Goal: Task Accomplishment & Management: Manage account settings

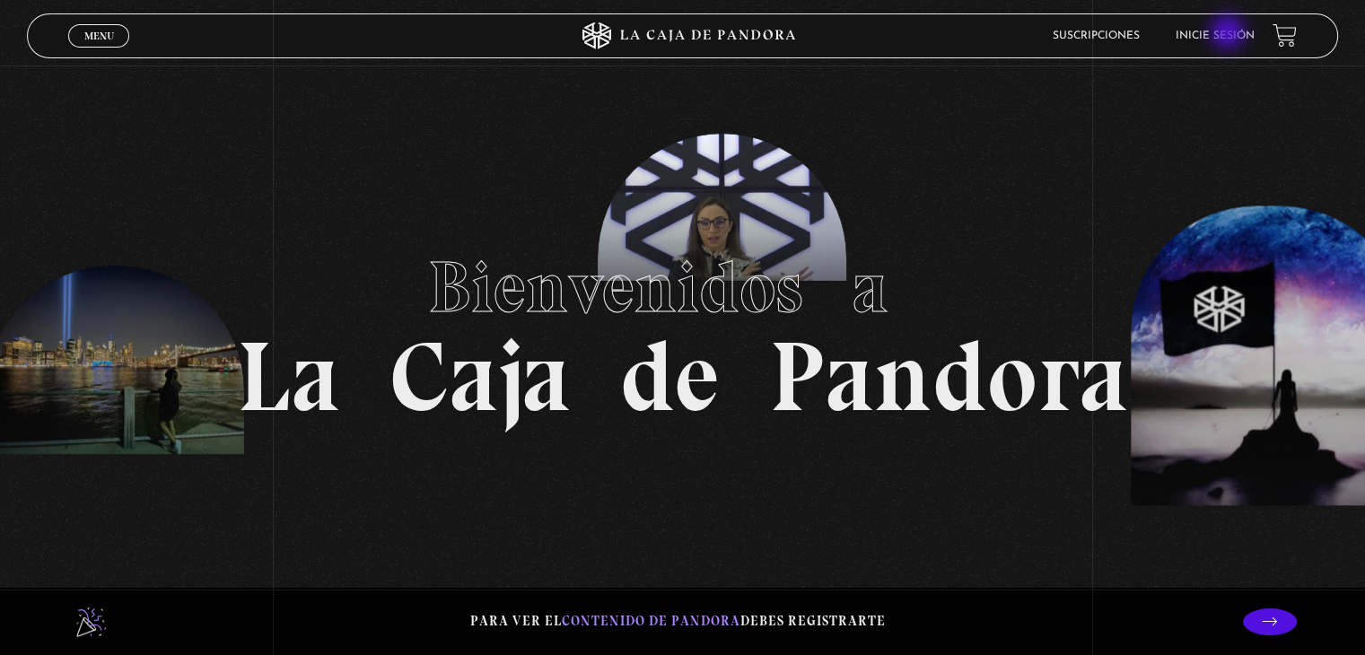
click at [1230, 34] on link "Inicie sesión" at bounding box center [1215, 36] width 79 height 11
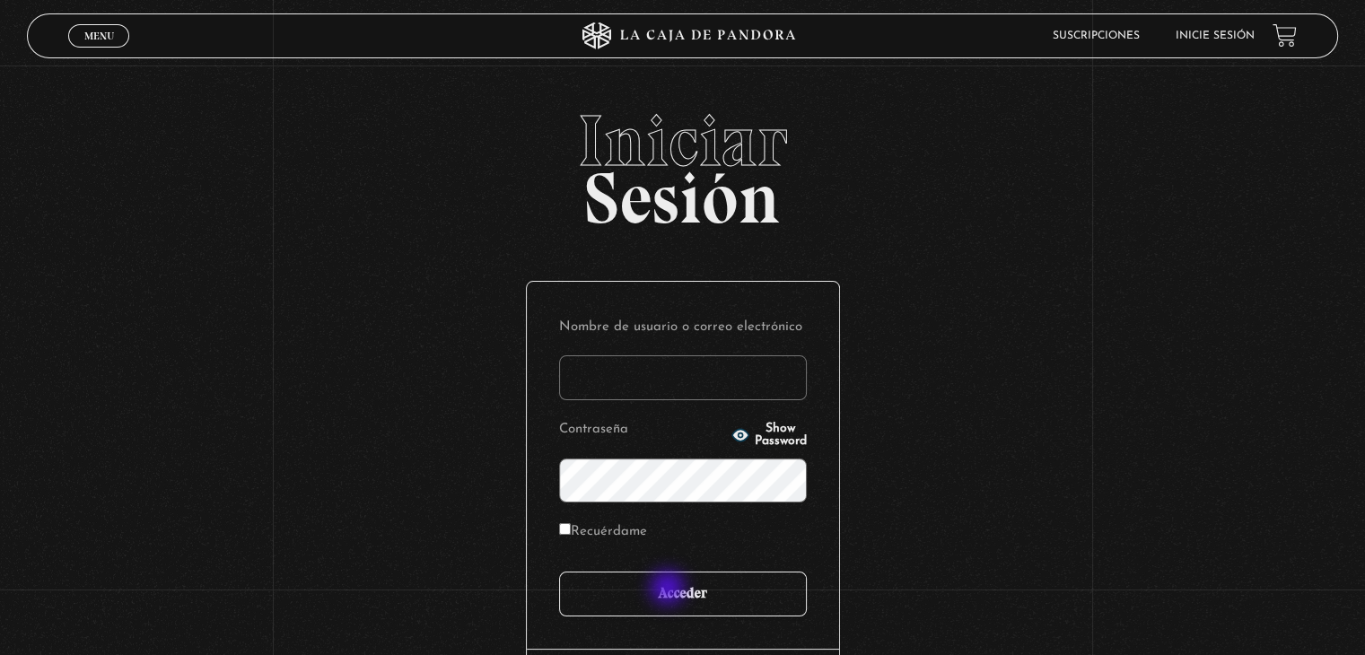
type input "[PERSON_NAME][EMAIL_ADDRESS][DOMAIN_NAME]"
click at [668, 584] on input "Acceder" at bounding box center [683, 594] width 248 height 45
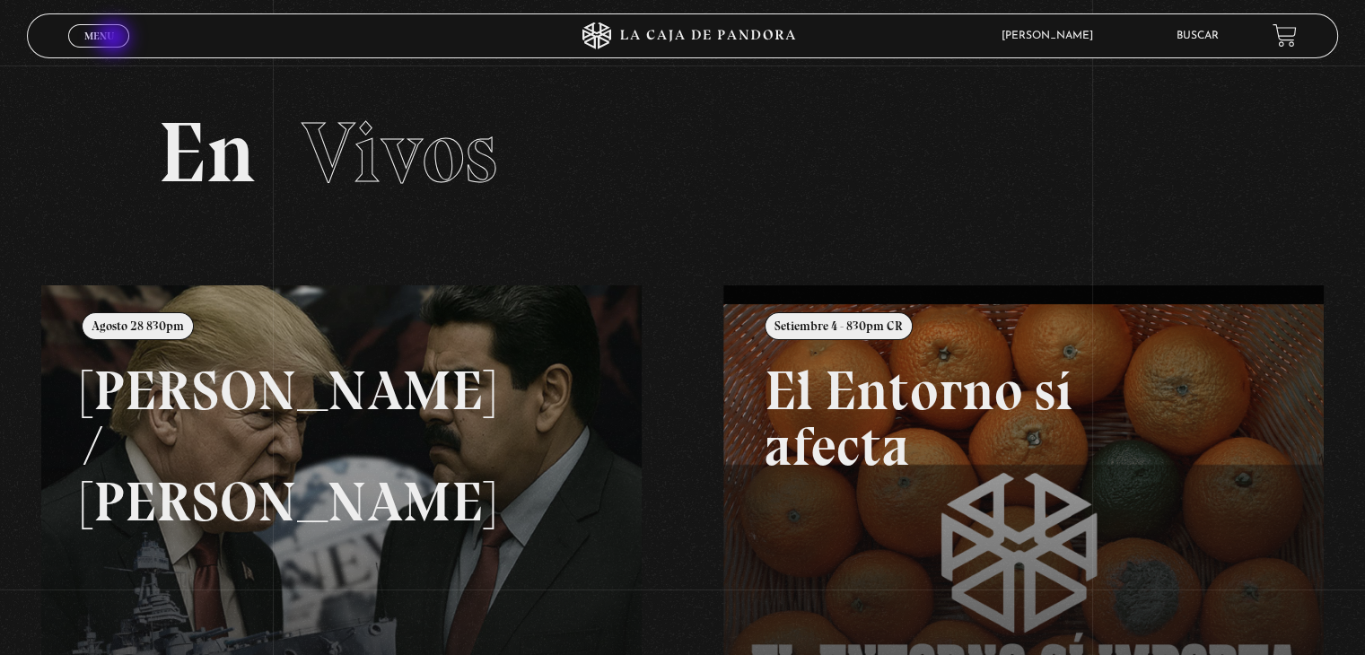
click at [114, 39] on link "Menu Cerrar" at bounding box center [98, 35] width 61 height 23
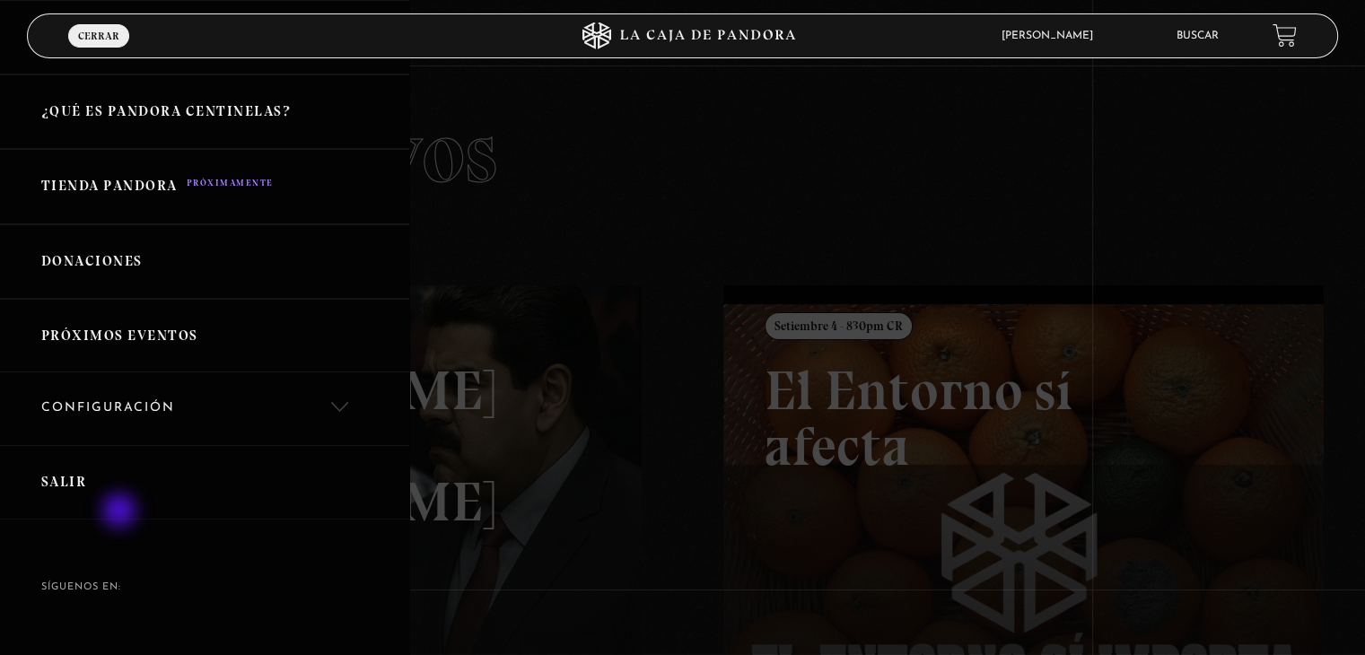
scroll to position [403, 0]
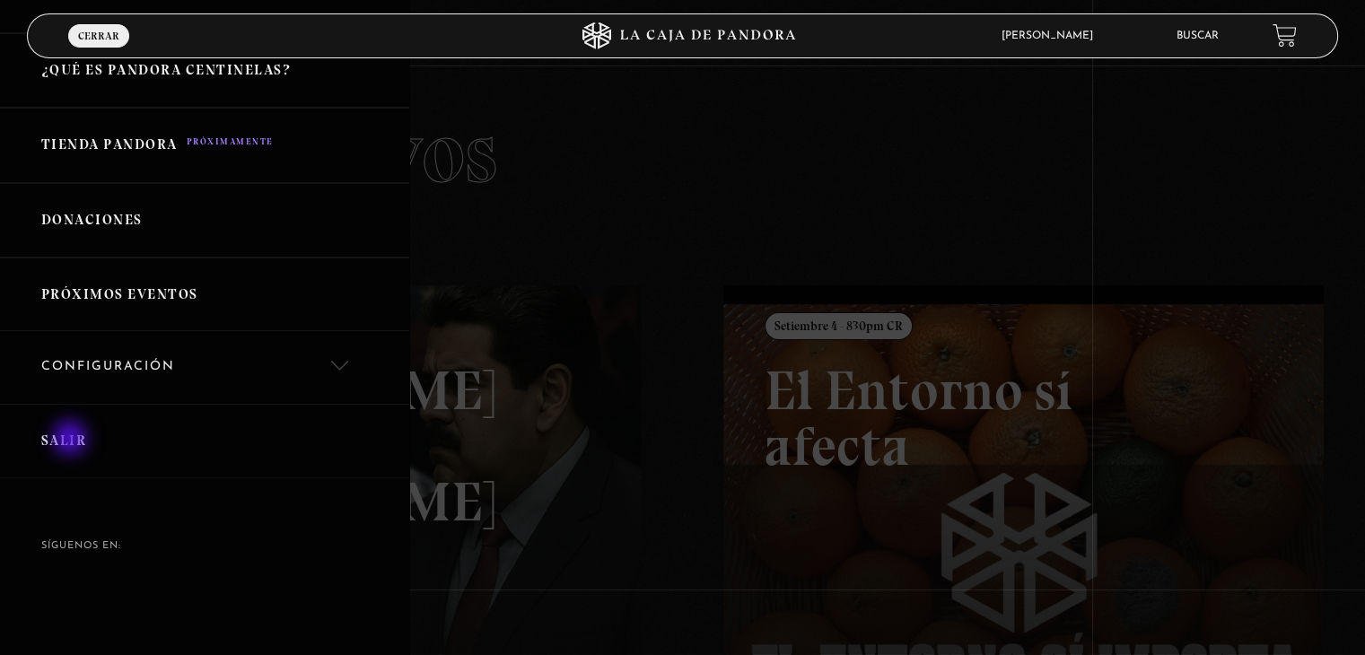
click at [72, 440] on link "Salir" at bounding box center [204, 441] width 409 height 75
